Goal: Complete application form

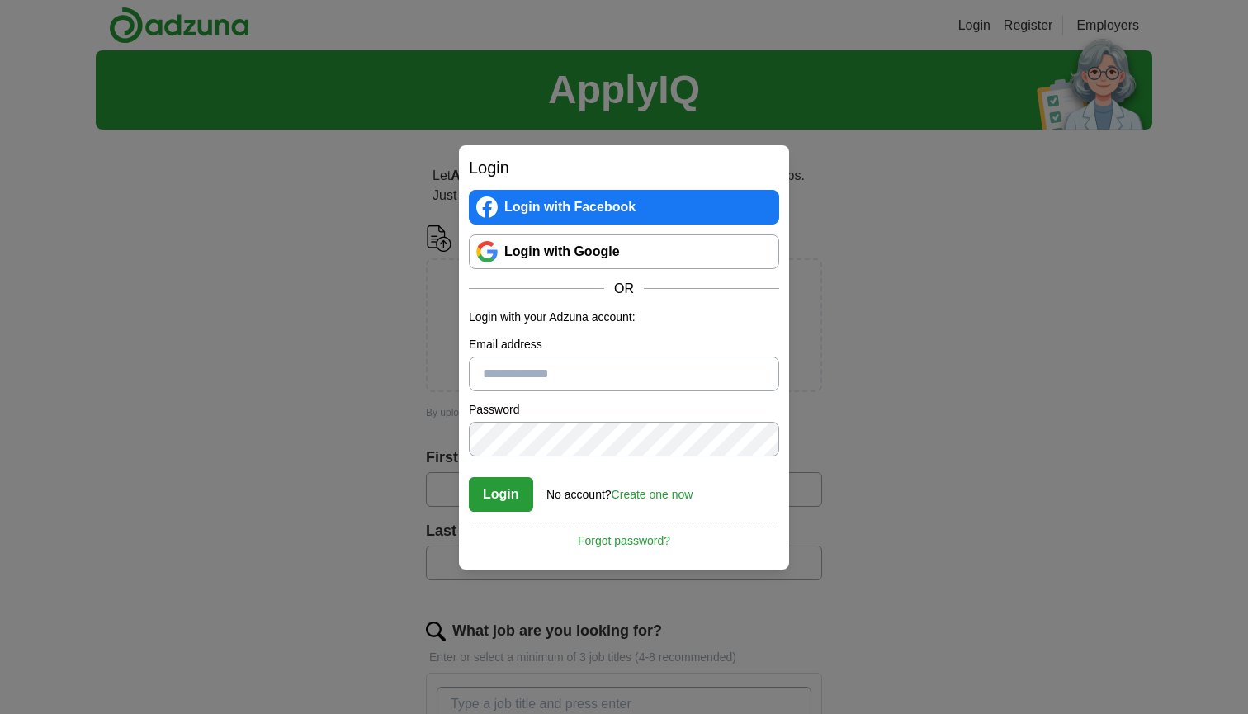
click at [885, 283] on div "Login Login with Facebook Login with Google OR Login with your Adzuna account: …" at bounding box center [624, 357] width 1248 height 714
click at [608, 248] on link "Login with Google" at bounding box center [624, 251] width 310 height 35
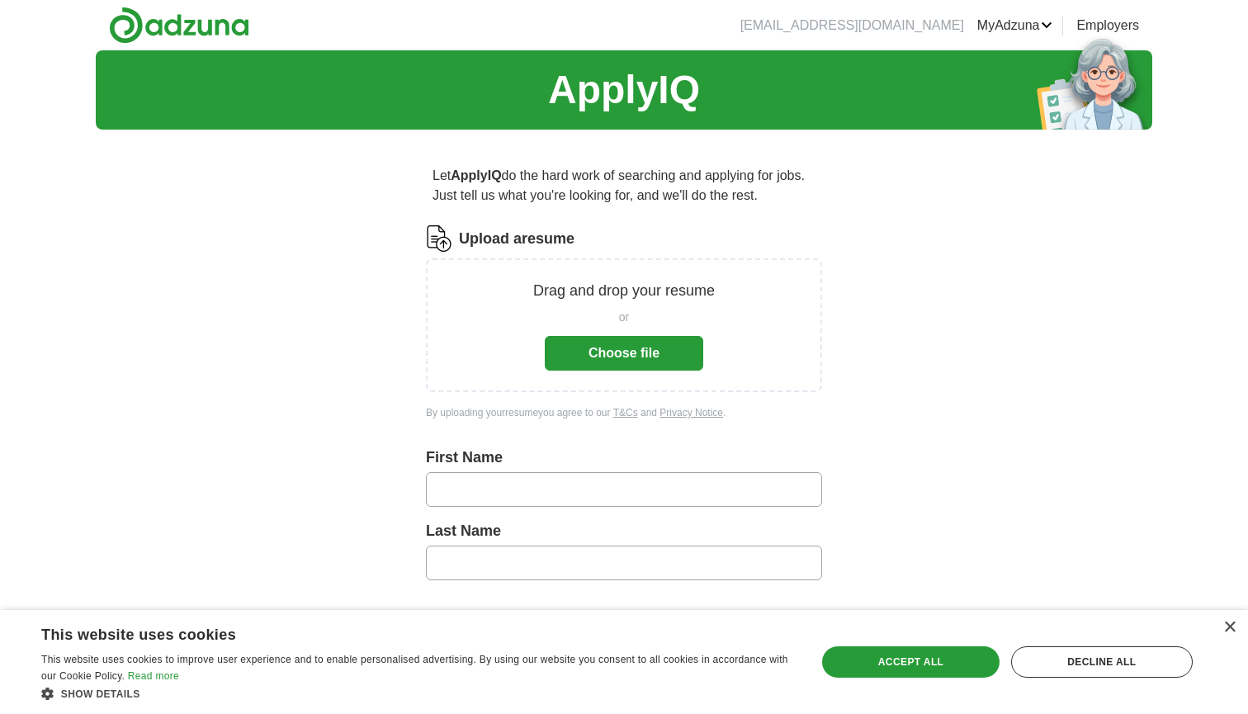
click at [670, 348] on button "Choose file" at bounding box center [624, 353] width 158 height 35
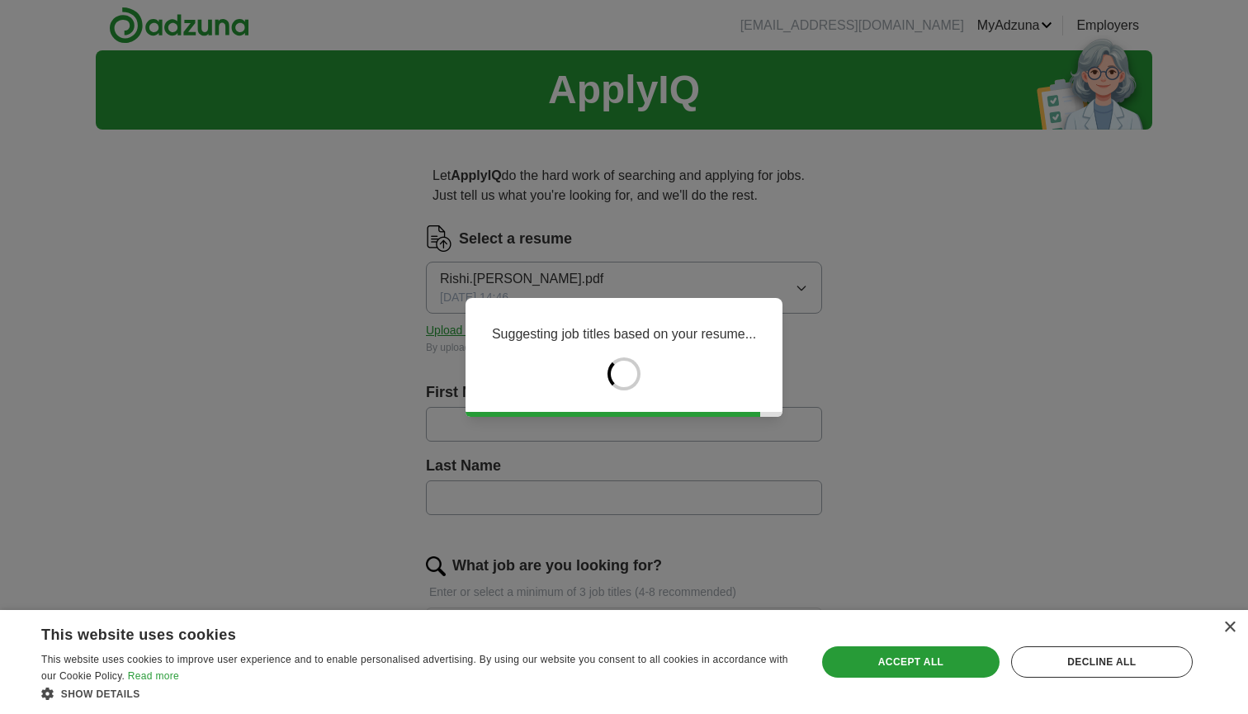
type input "*****"
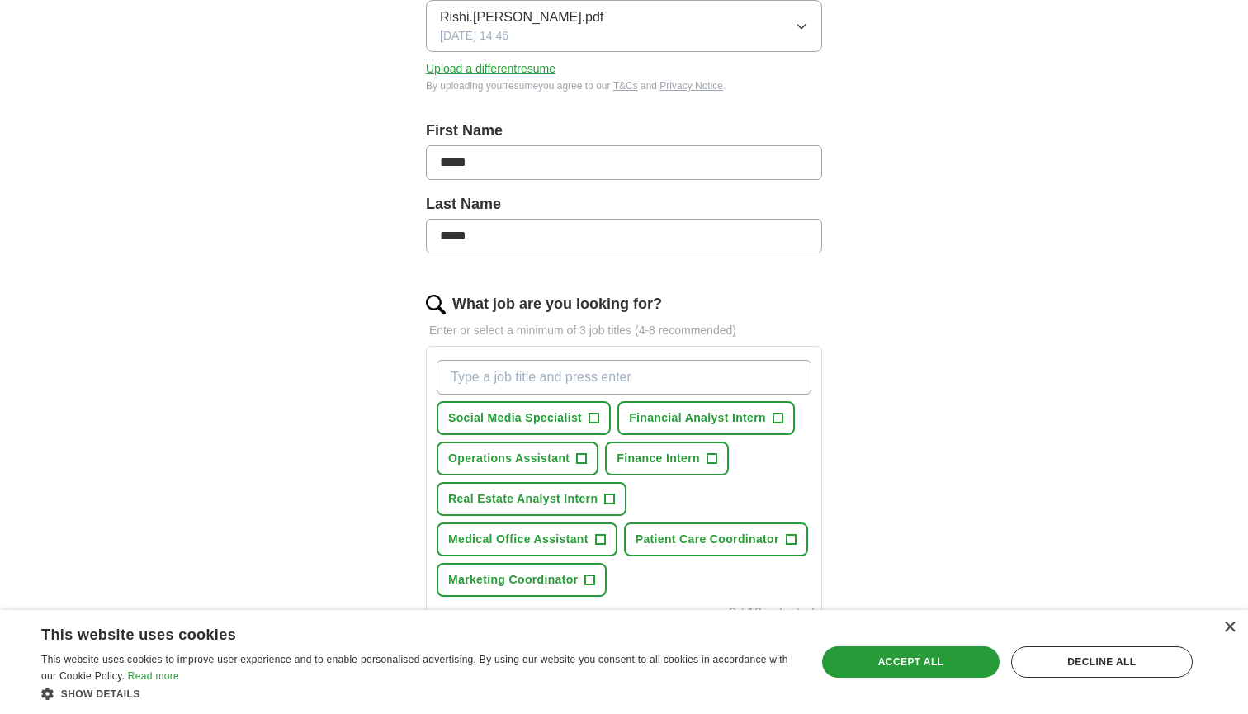
scroll to position [274, 0]
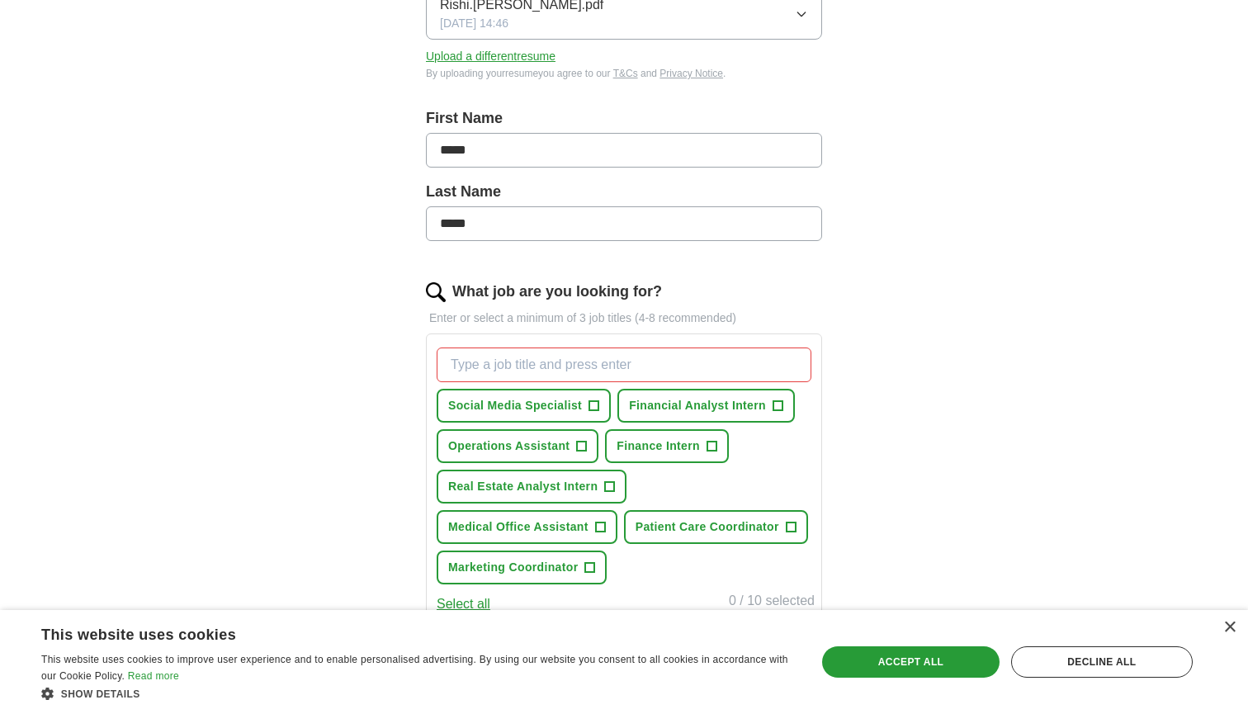
click at [714, 442] on span "+" at bounding box center [711, 446] width 10 height 13
click at [581, 489] on span "Real Estate Analyst Intern" at bounding box center [522, 486] width 149 height 17
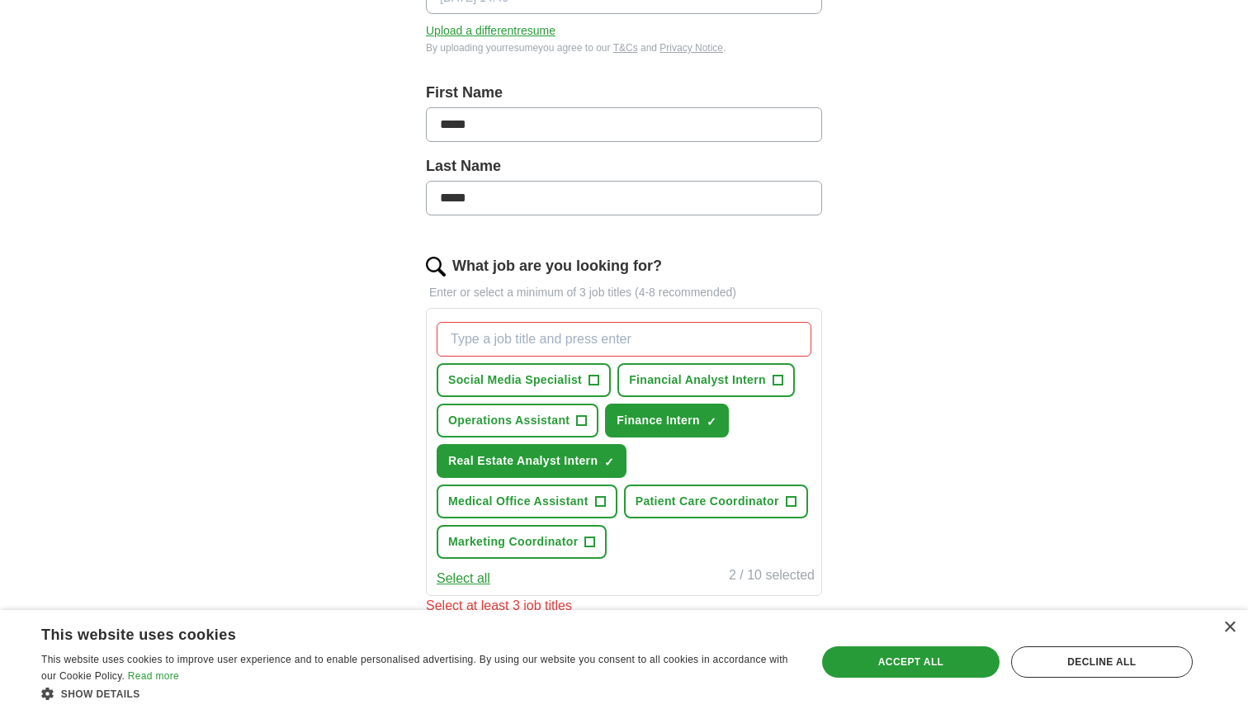
scroll to position [300, 0]
click at [475, 574] on button "Select all" at bounding box center [464, 578] width 54 height 20
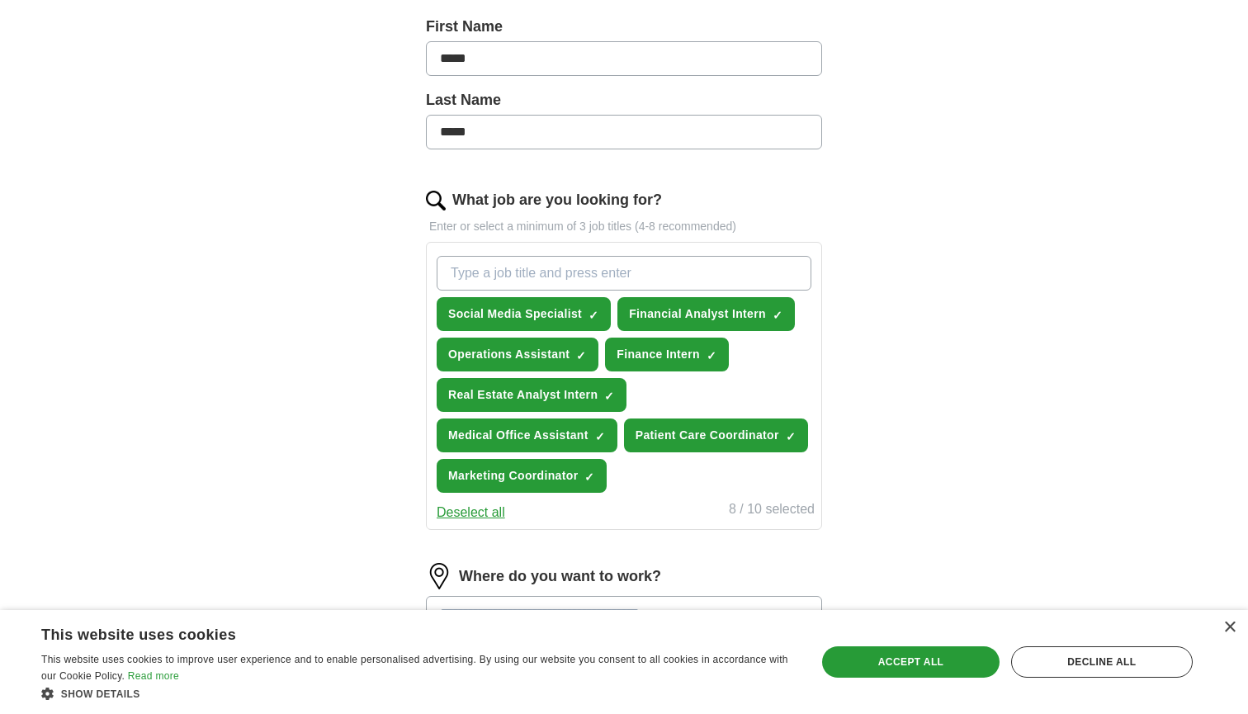
scroll to position [372, 0]
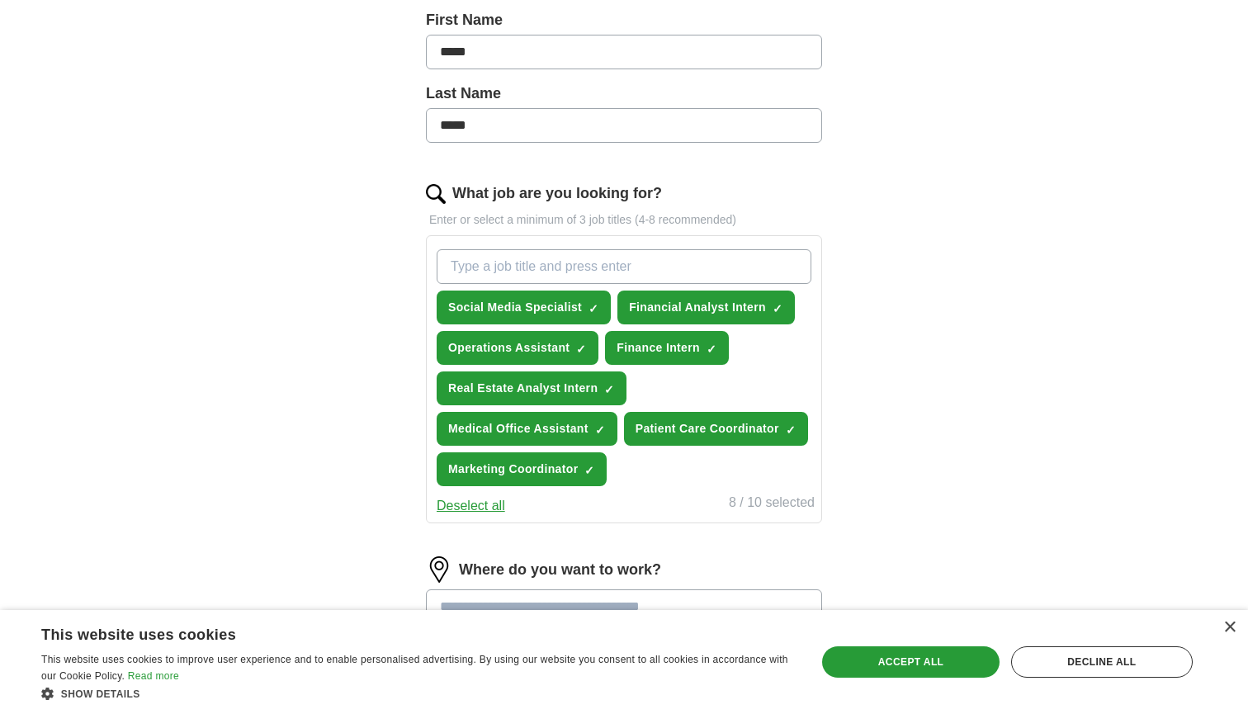
click at [476, 500] on button "Deselect all" at bounding box center [471, 506] width 68 height 20
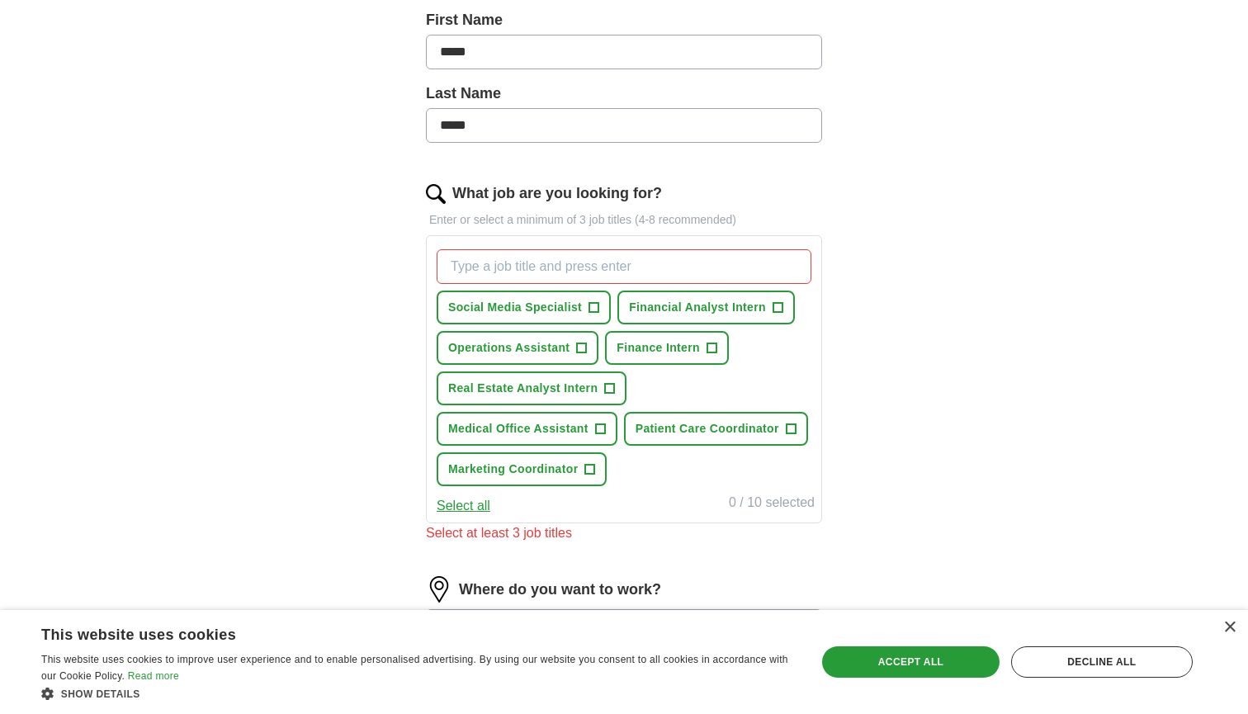
click at [707, 347] on span "+" at bounding box center [711, 348] width 10 height 13
click at [610, 387] on span "+" at bounding box center [610, 388] width 10 height 13
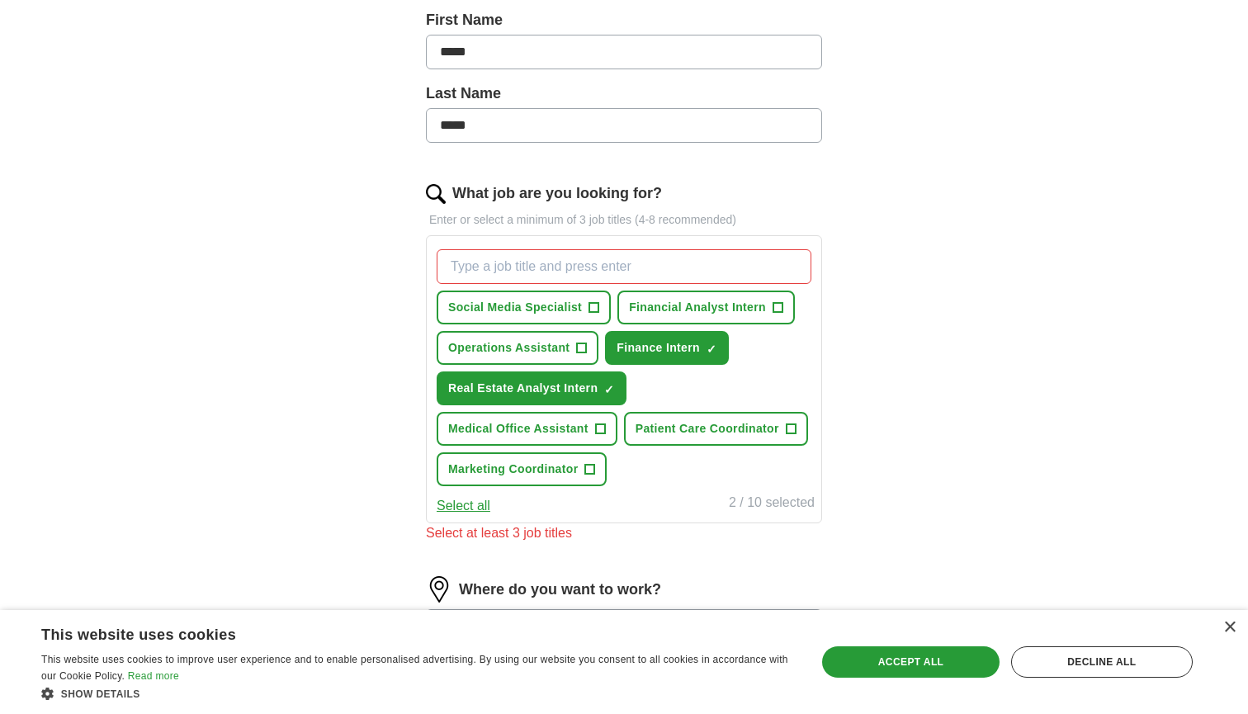
click at [725, 298] on button "Financial Analyst Intern +" at bounding box center [705, 307] width 177 height 34
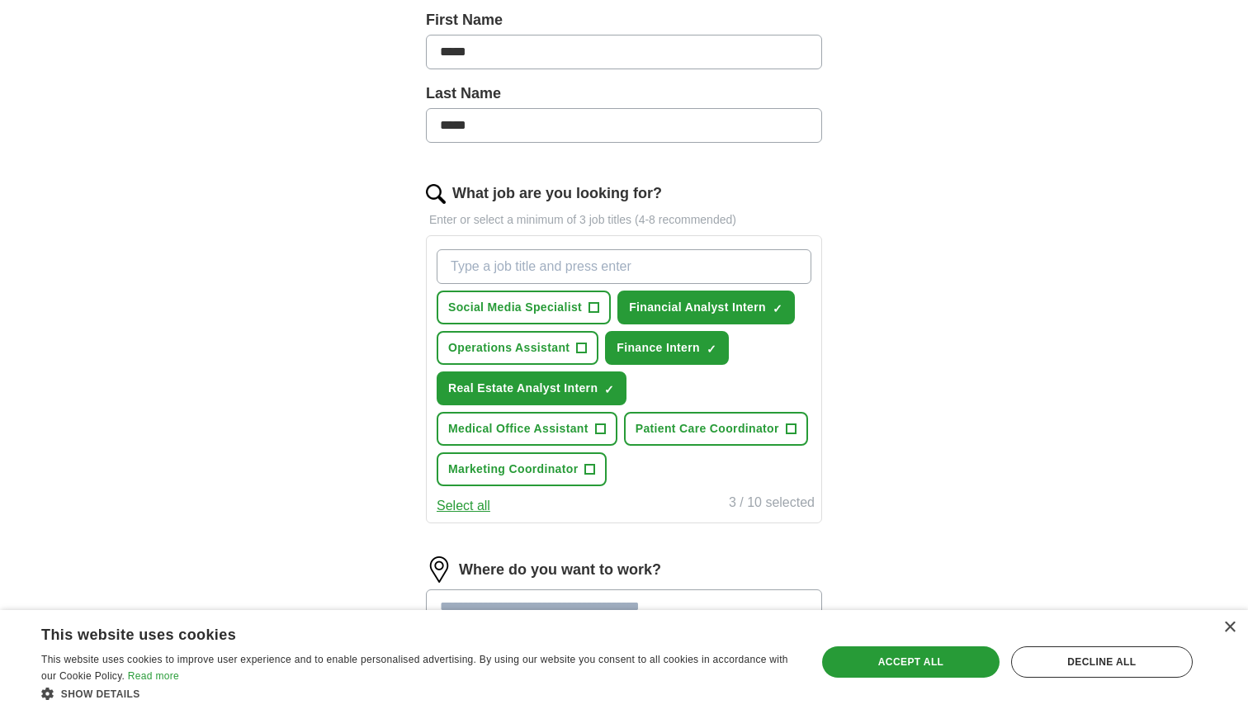
click at [604, 258] on input "What job are you looking for?" at bounding box center [624, 266] width 375 height 35
type input "u"
click at [447, 264] on input "intern" at bounding box center [624, 266] width 375 height 35
type input "supply chain intern"
click at [610, 263] on input "supply chain intern" at bounding box center [624, 266] width 375 height 35
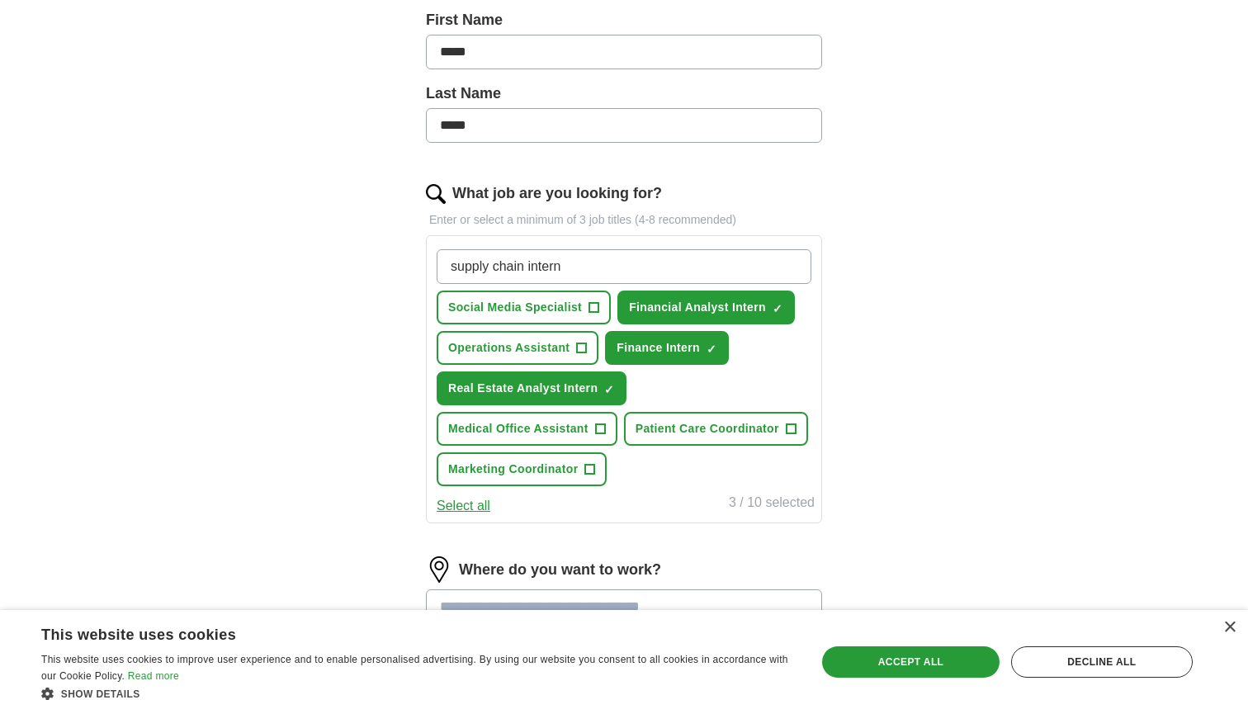
click at [568, 262] on input "supply chain intern" at bounding box center [624, 266] width 375 height 35
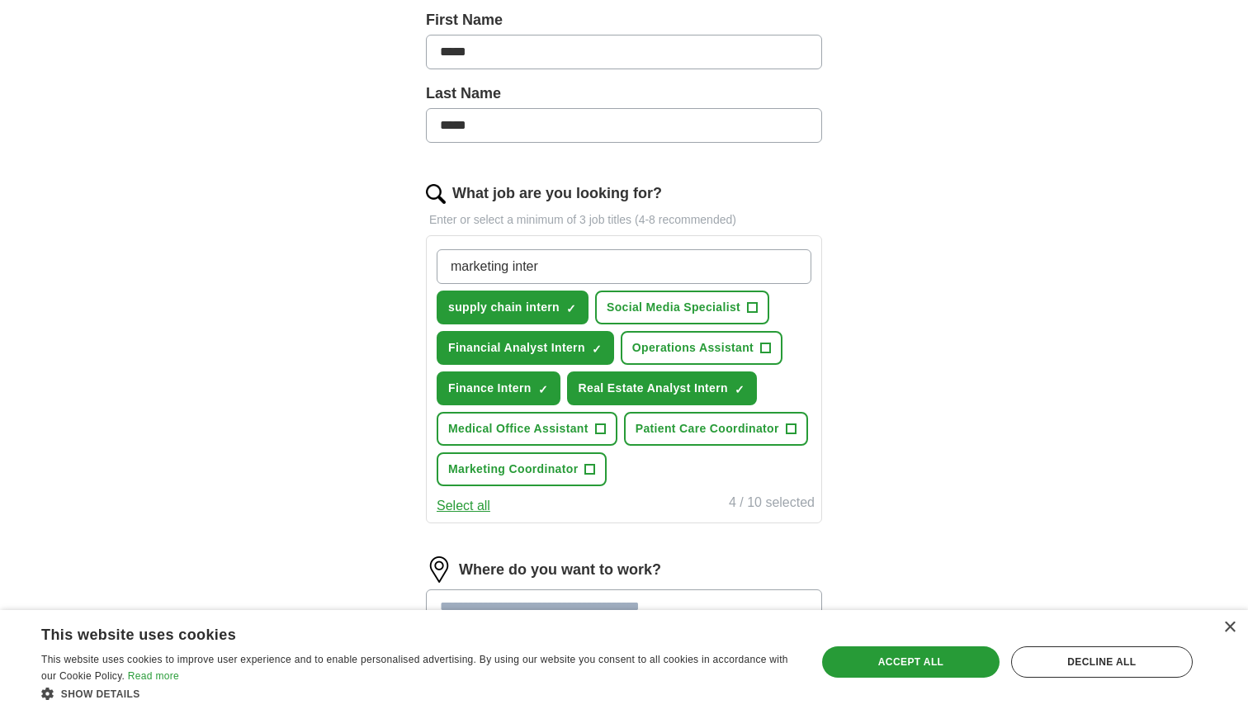
type input "marketing intern"
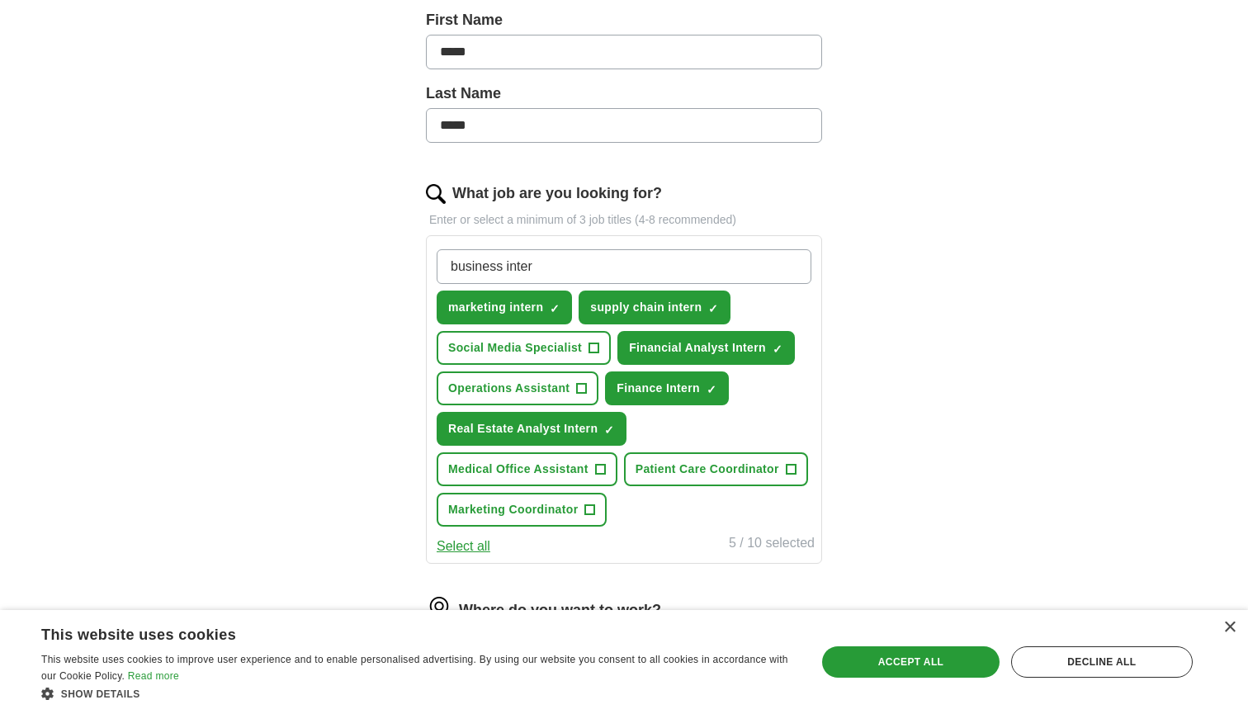
type input "business intern"
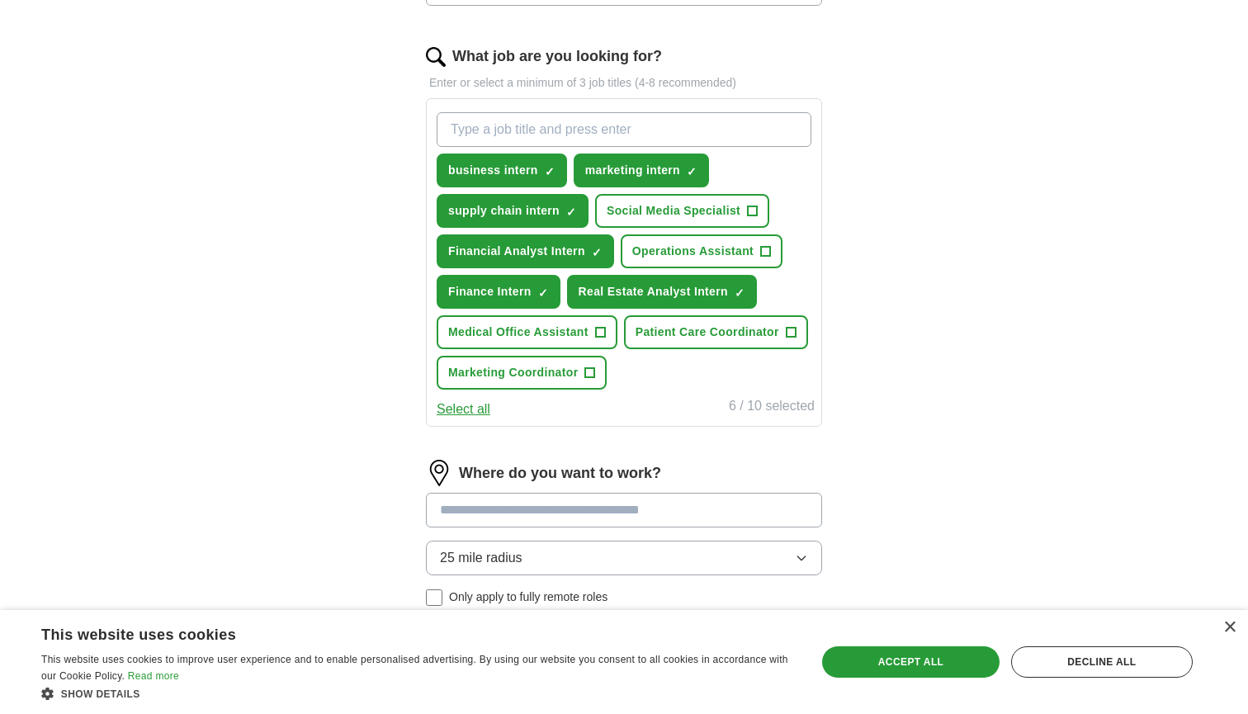
scroll to position [582, 0]
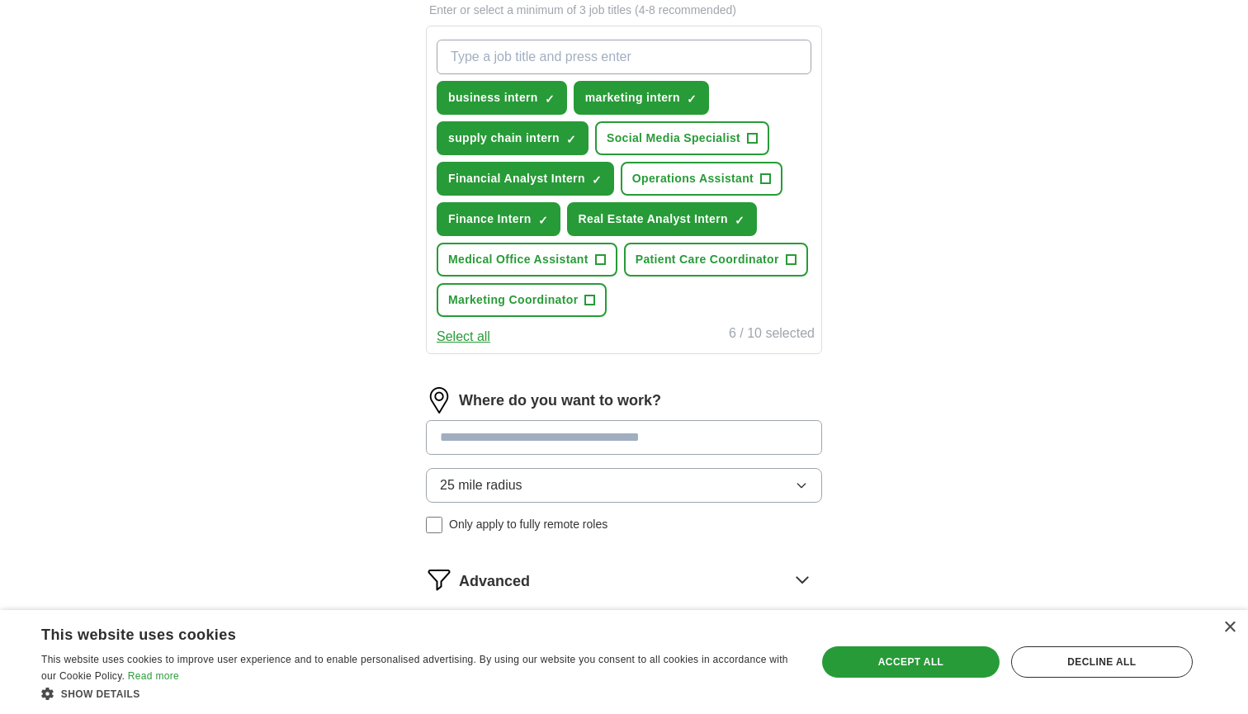
click at [622, 431] on input at bounding box center [624, 437] width 396 height 35
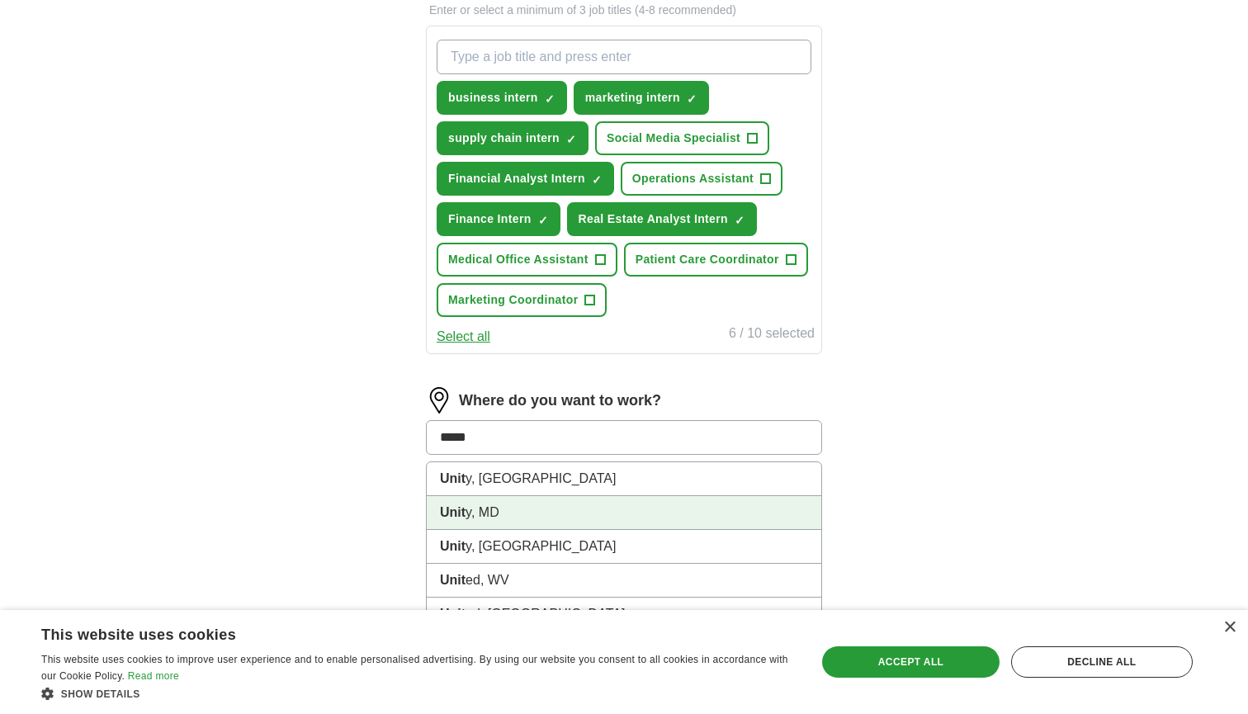
type input "******"
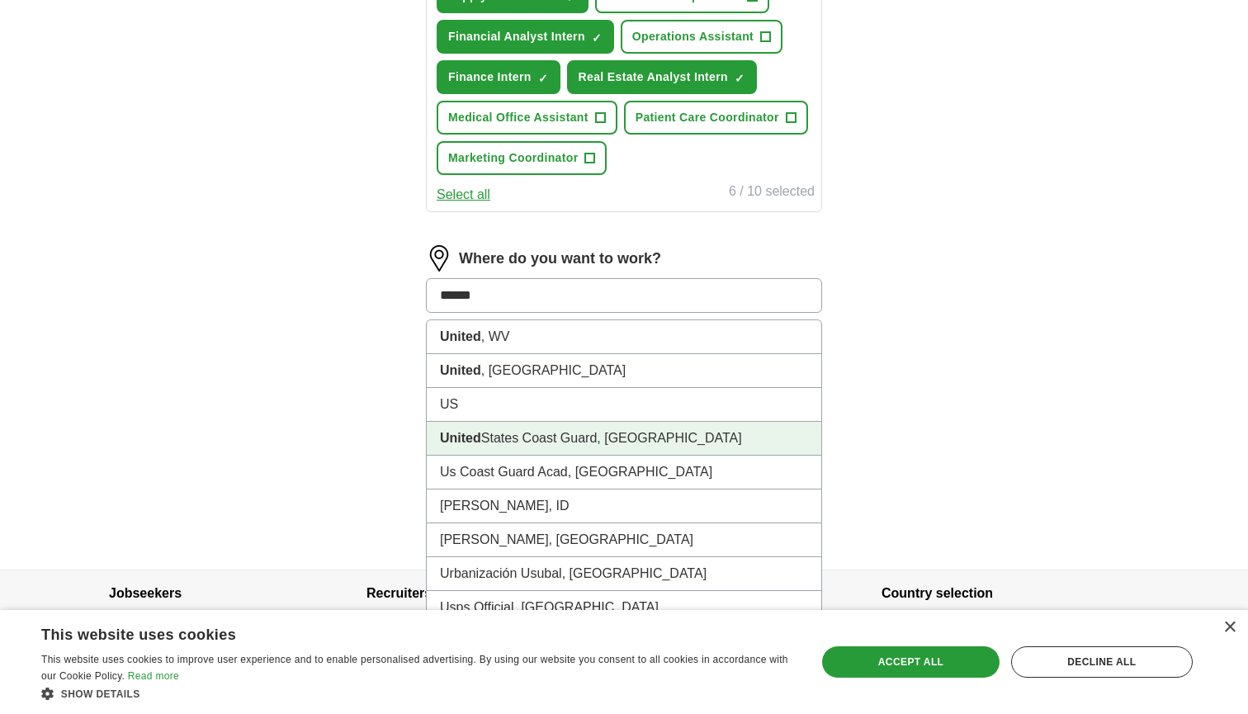
scroll to position [733, 0]
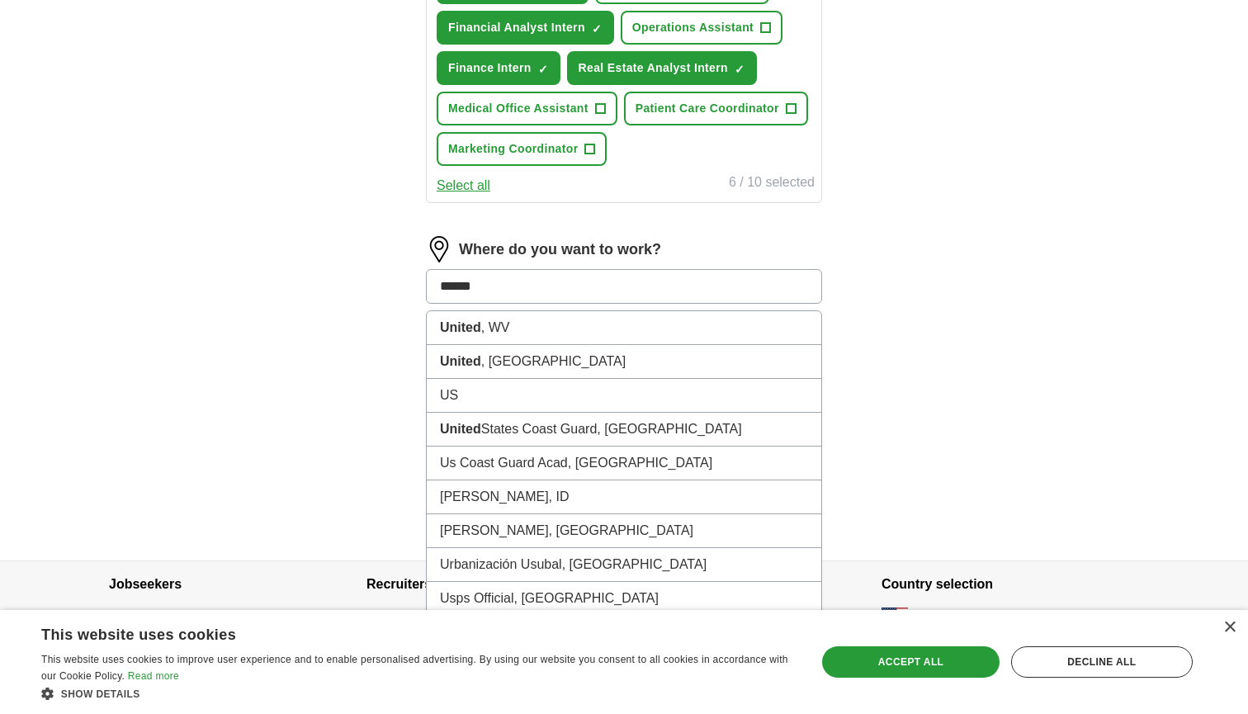
click at [495, 290] on input "******" at bounding box center [624, 286] width 396 height 35
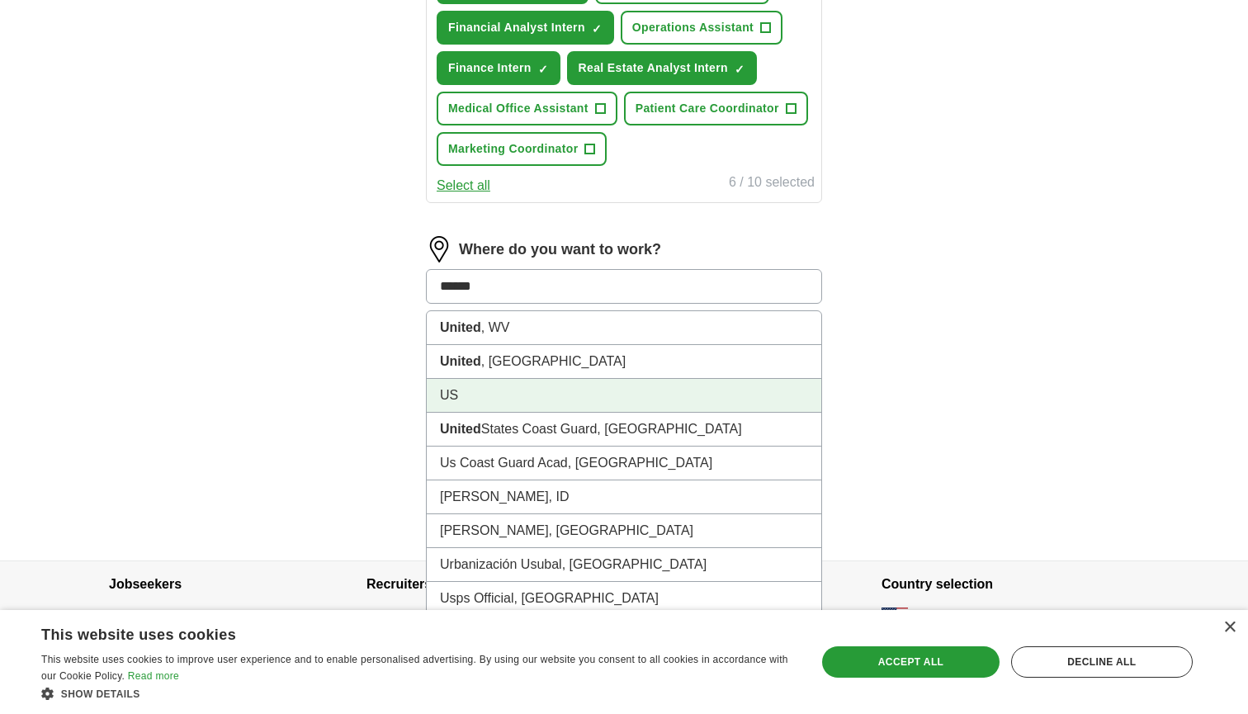
click at [474, 399] on li "US" at bounding box center [624, 396] width 394 height 34
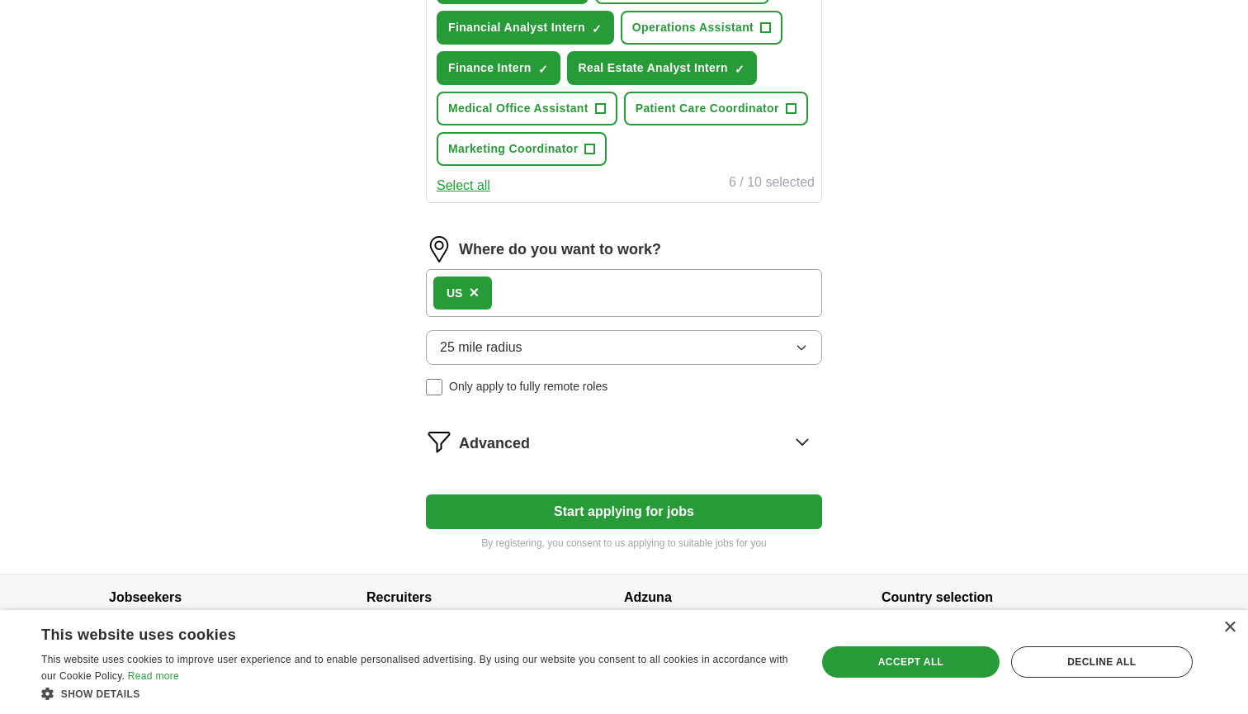
click at [556, 279] on div "US ×" at bounding box center [624, 293] width 396 height 48
click at [504, 294] on div "US ×" at bounding box center [624, 293] width 396 height 48
click at [546, 295] on div "US ×" at bounding box center [624, 293] width 396 height 48
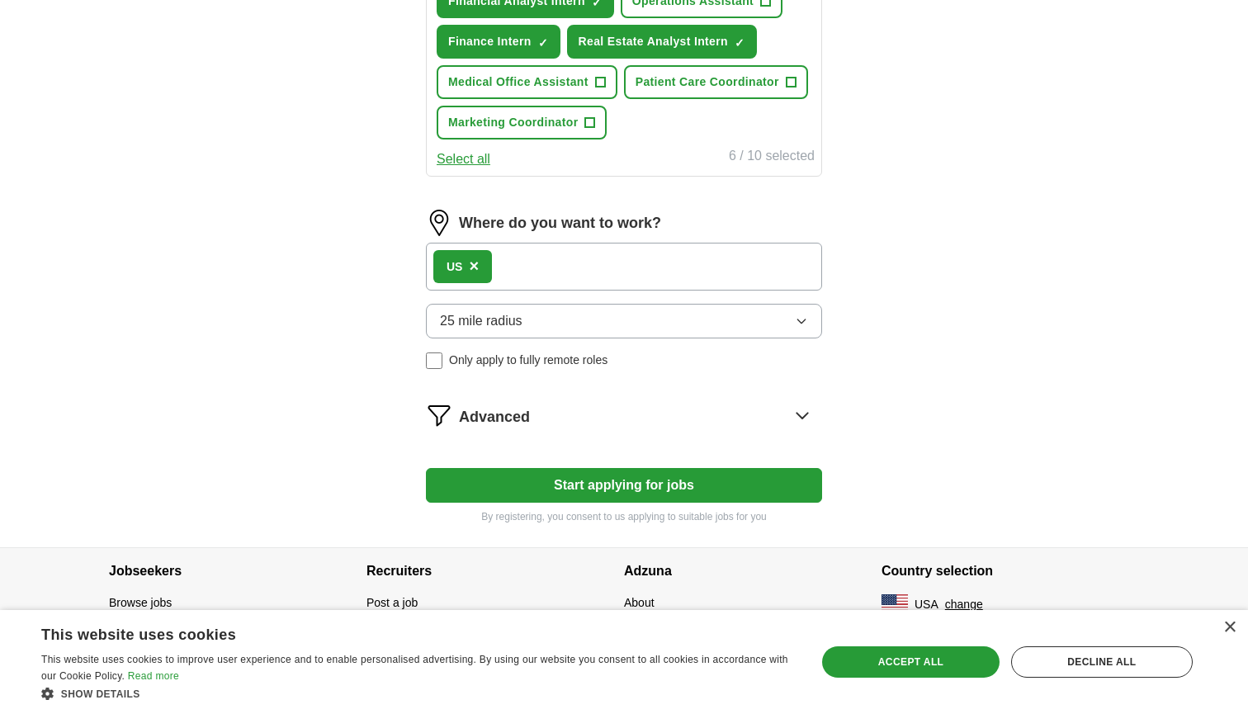
scroll to position [759, 0]
click at [603, 488] on button "Start applying for jobs" at bounding box center [624, 485] width 396 height 35
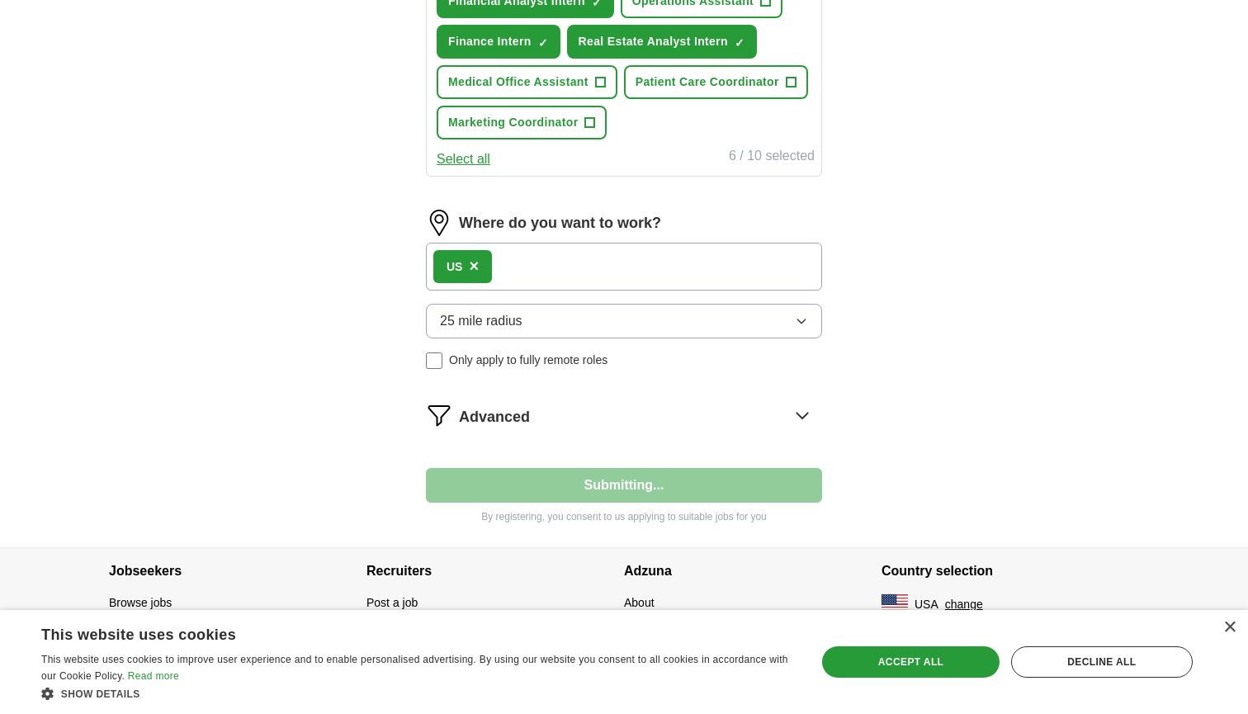
select select "**"
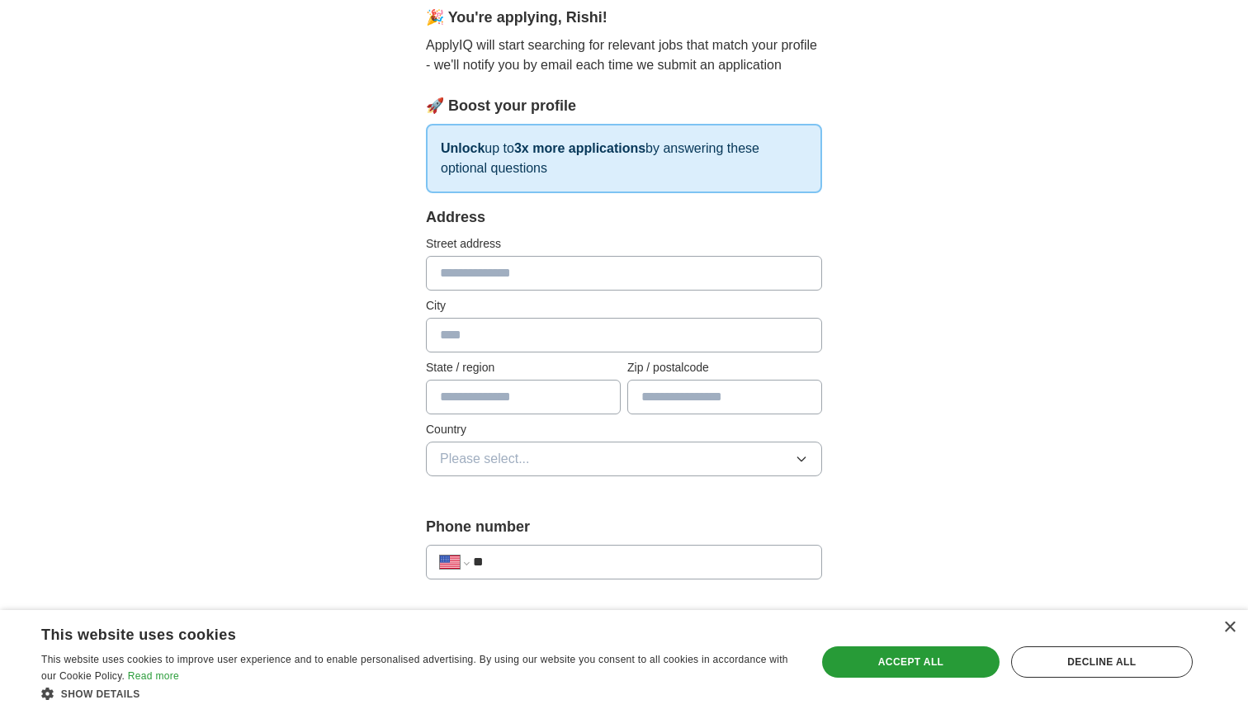
scroll to position [0, 0]
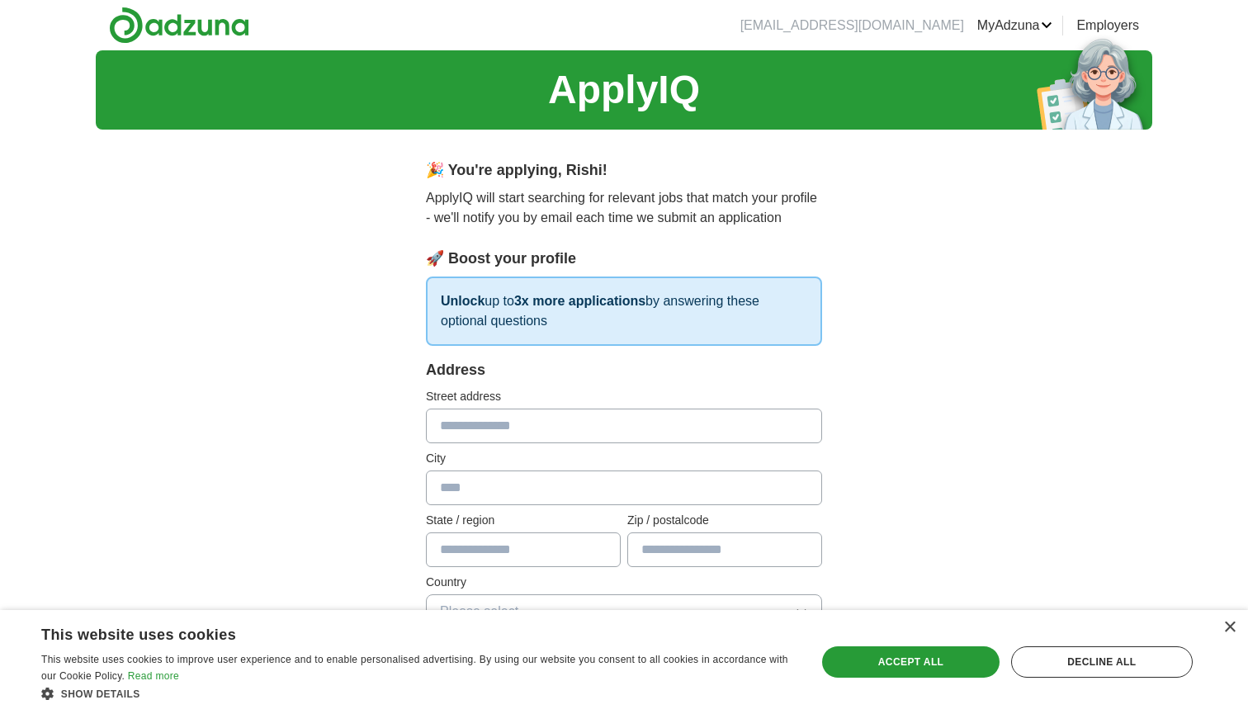
drag, startPoint x: 567, startPoint y: 323, endPoint x: 418, endPoint y: 287, distance: 152.7
click at [617, 387] on div "Address Street address City State / region Zip / postalcode Country Please sele…" at bounding box center [624, 504] width 396 height 290
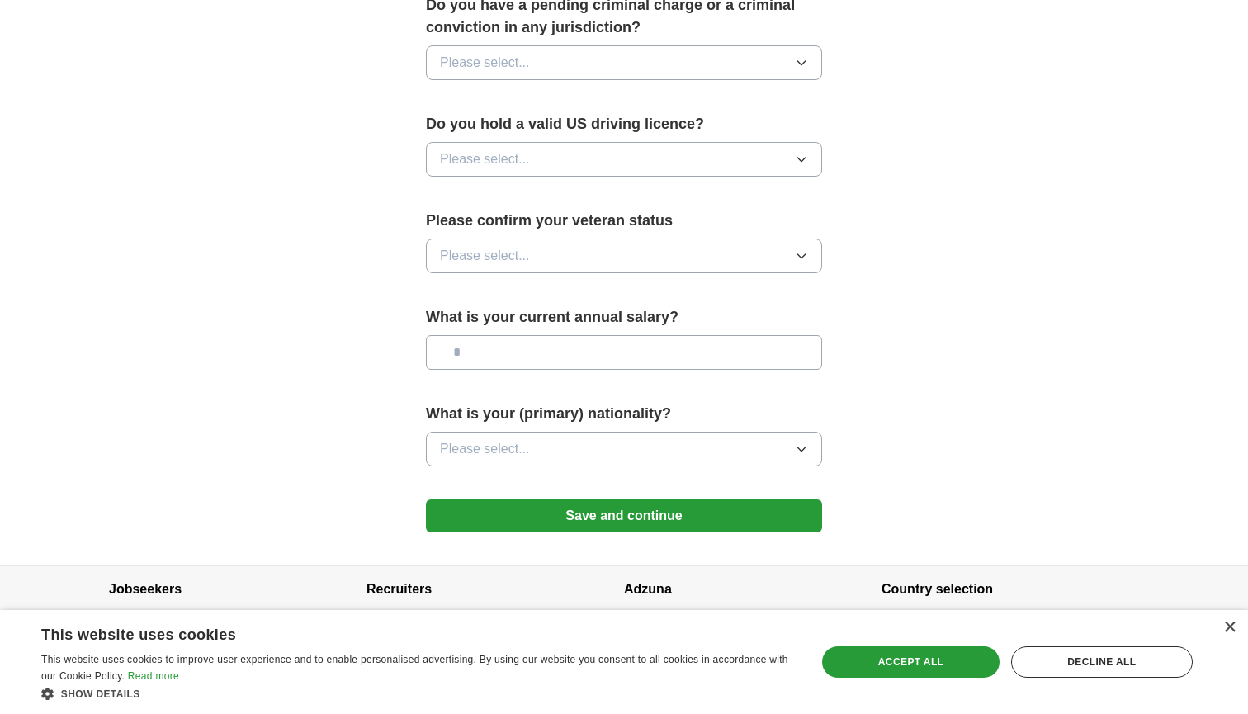
scroll to position [985, 0]
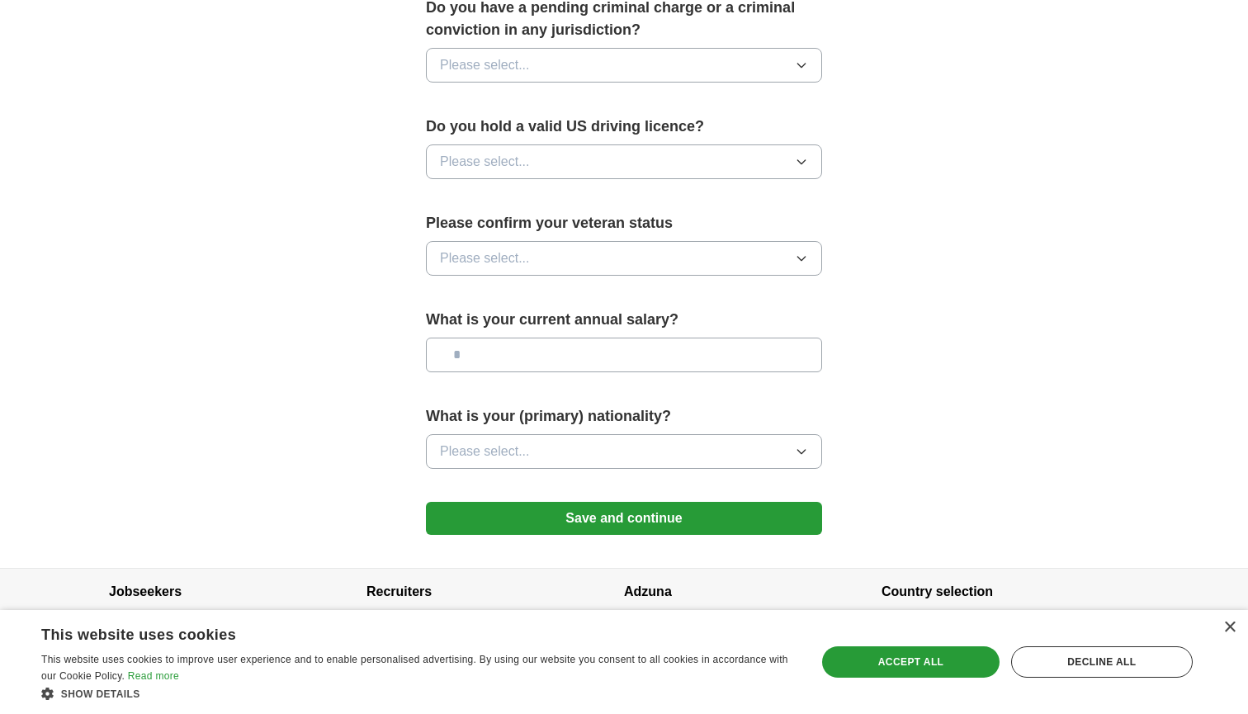
click at [626, 434] on button "Please select..." at bounding box center [624, 451] width 396 height 35
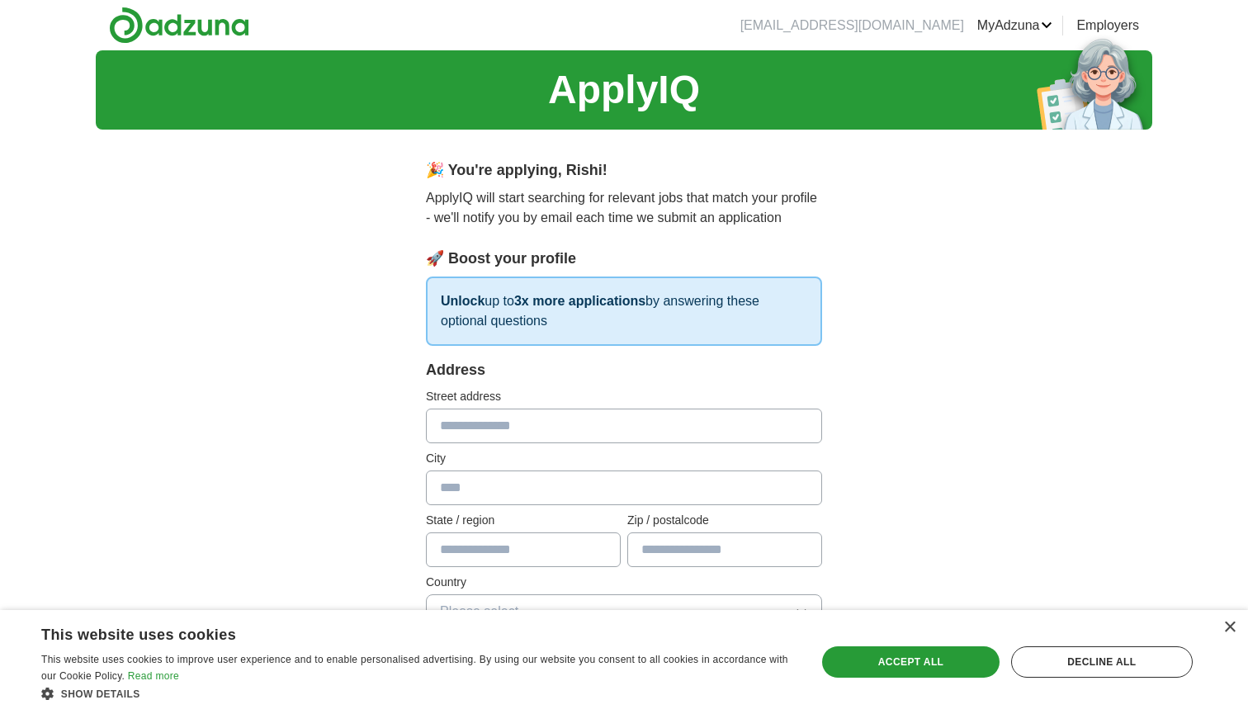
scroll to position [0, 0]
click at [157, 27] on img at bounding box center [179, 25] width 140 height 37
